Goal: Find specific page/section: Find specific page/section

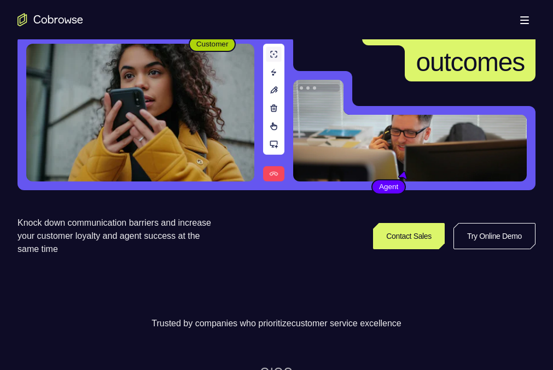
scroll to position [94, 0]
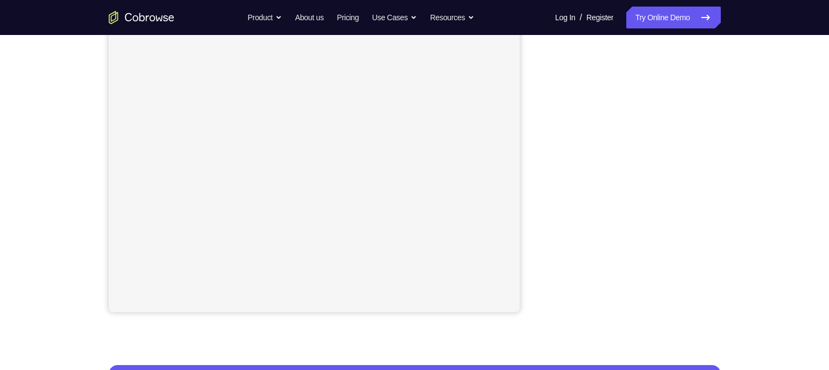
scroll to position [48, 0]
